Goal: Navigation & Orientation: Find specific page/section

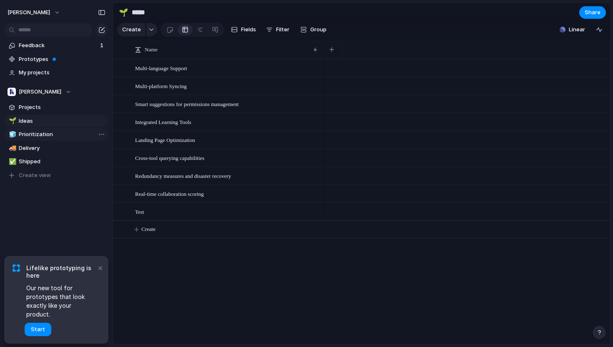
click at [67, 134] on span "Prioritization" at bounding box center [62, 134] width 87 height 8
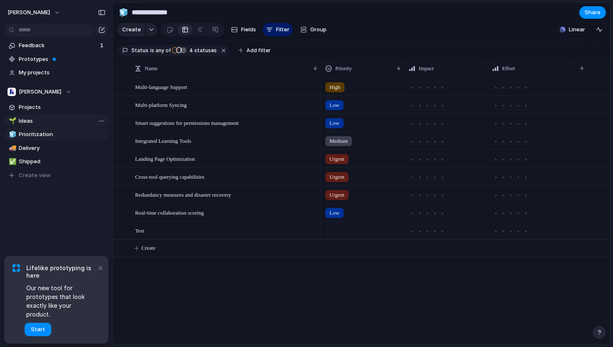
click at [68, 123] on span "Ideas" at bounding box center [62, 121] width 87 height 8
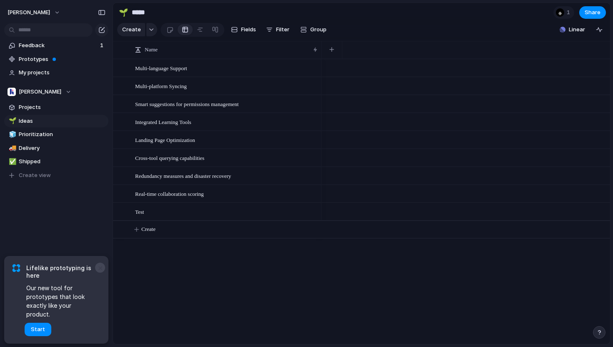
click at [98, 272] on button "×" at bounding box center [100, 267] width 10 height 10
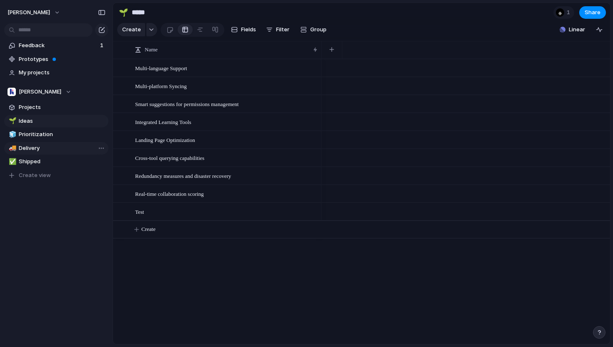
click at [34, 144] on span "Delivery" at bounding box center [62, 148] width 87 height 8
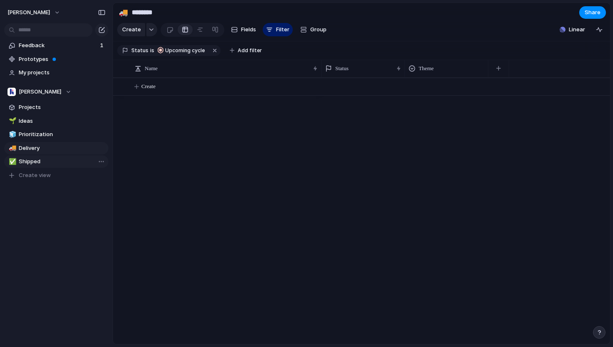
click at [35, 163] on span "Shipped" at bounding box center [62, 161] width 87 height 8
type input "*******"
click at [41, 48] on span "Feedback" at bounding box center [58, 45] width 79 height 8
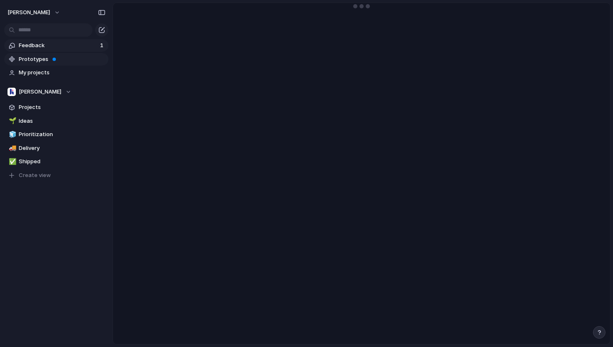
click at [40, 60] on span "Prototypes" at bounding box center [62, 59] width 87 height 8
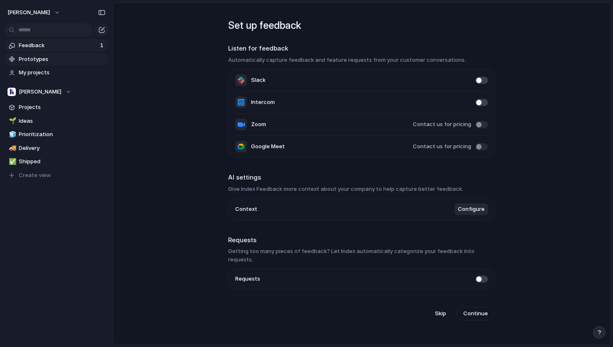
click at [69, 58] on span "Prototypes" at bounding box center [62, 59] width 87 height 8
click at [28, 11] on button "[PERSON_NAME]" at bounding box center [34, 12] width 61 height 13
click at [181, 103] on div "Settings Invite members Change theme Sign out" at bounding box center [306, 173] width 613 height 347
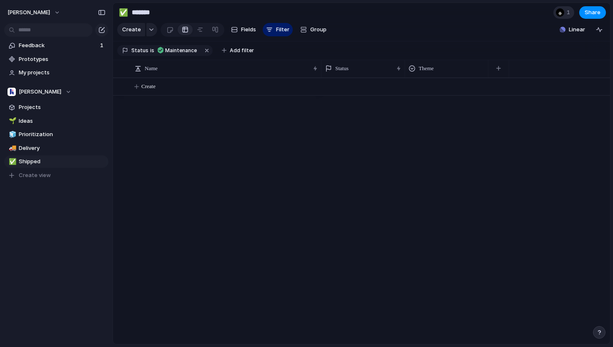
click at [560, 16] on div at bounding box center [560, 12] width 8 height 8
click at [526, 122] on div "Seen by [PERSON_NAME]" at bounding box center [306, 173] width 613 height 347
click at [570, 16] on span "1" at bounding box center [570, 12] width 6 height 8
click at [558, 51] on span "[PERSON_NAME]" at bounding box center [549, 48] width 43 height 8
click at [544, 107] on div "Seen by [PERSON_NAME]" at bounding box center [306, 173] width 613 height 347
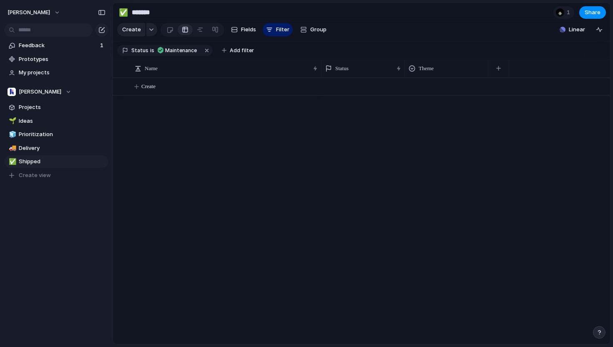
click at [295, 173] on div "Create" at bounding box center [361, 211] width 497 height 266
